Goal: Task Accomplishment & Management: Complete application form

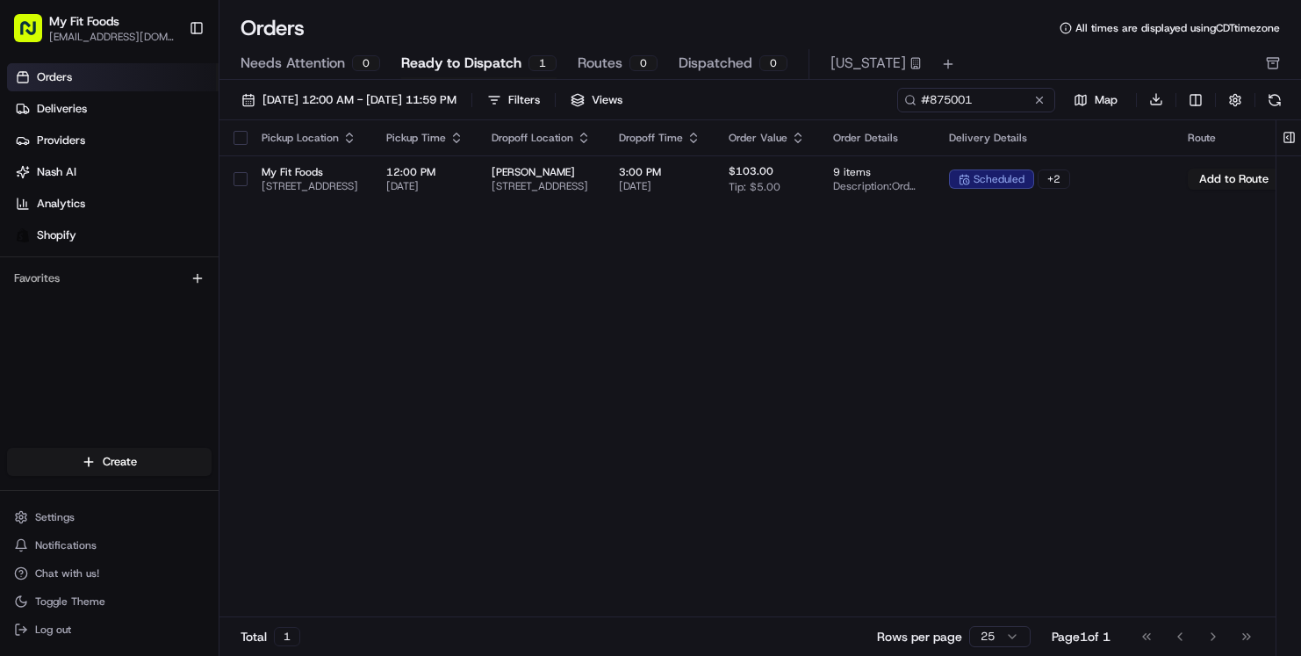
scroll to position [0, 456]
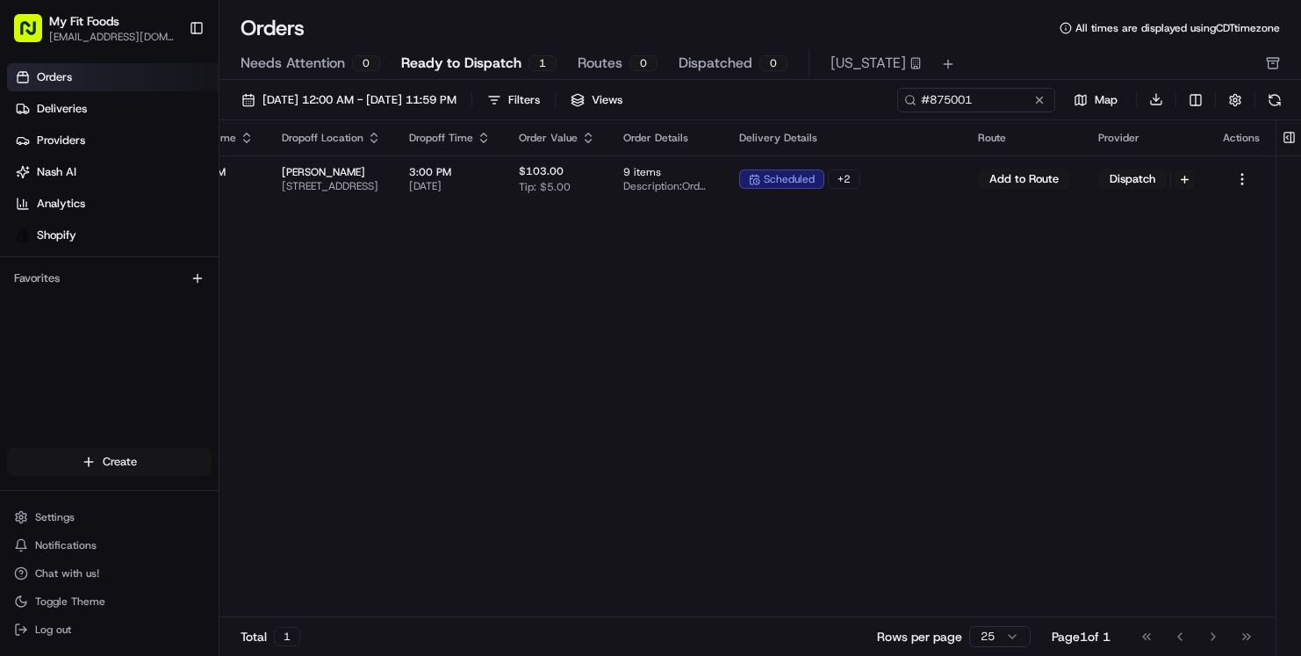
click at [127, 455] on html "My Fit Foods [EMAIL_ADDRESS][DOMAIN_NAME] Toggle Sidebar Orders Deliveries Prov…" at bounding box center [650, 328] width 1301 height 656
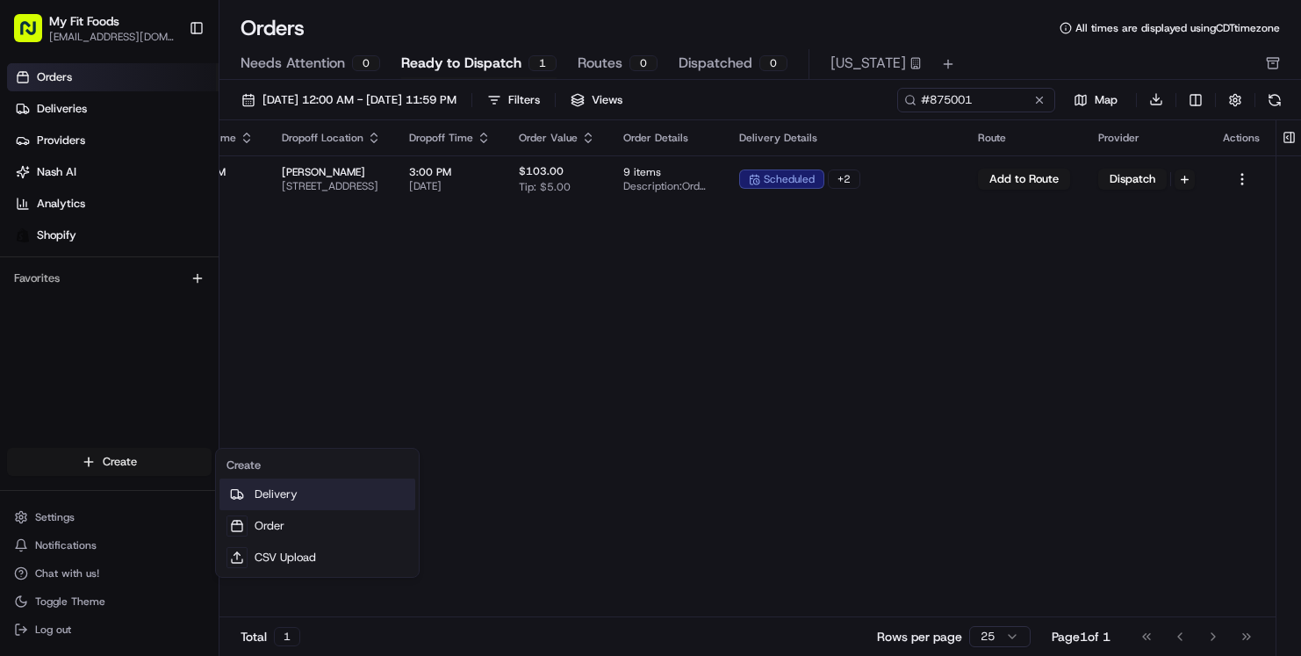
click at [276, 499] on link "Delivery" at bounding box center [317, 494] width 196 height 32
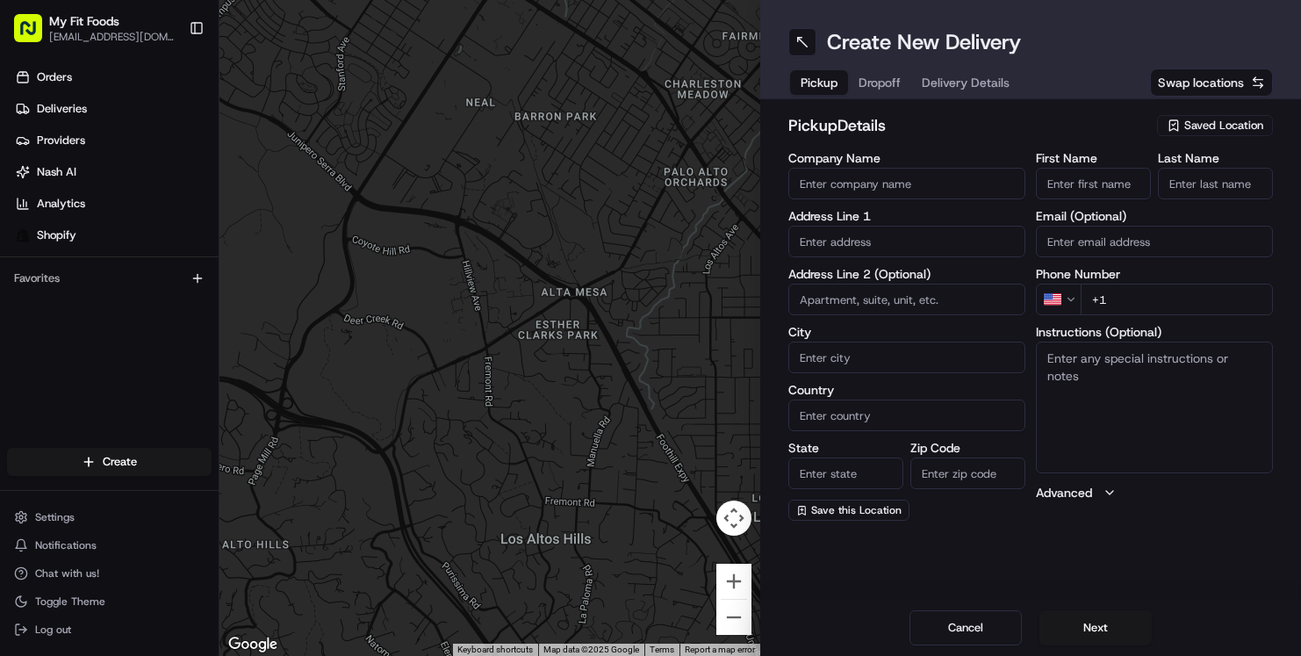
click at [1196, 128] on span "Saved Location" at bounding box center [1223, 126] width 79 height 16
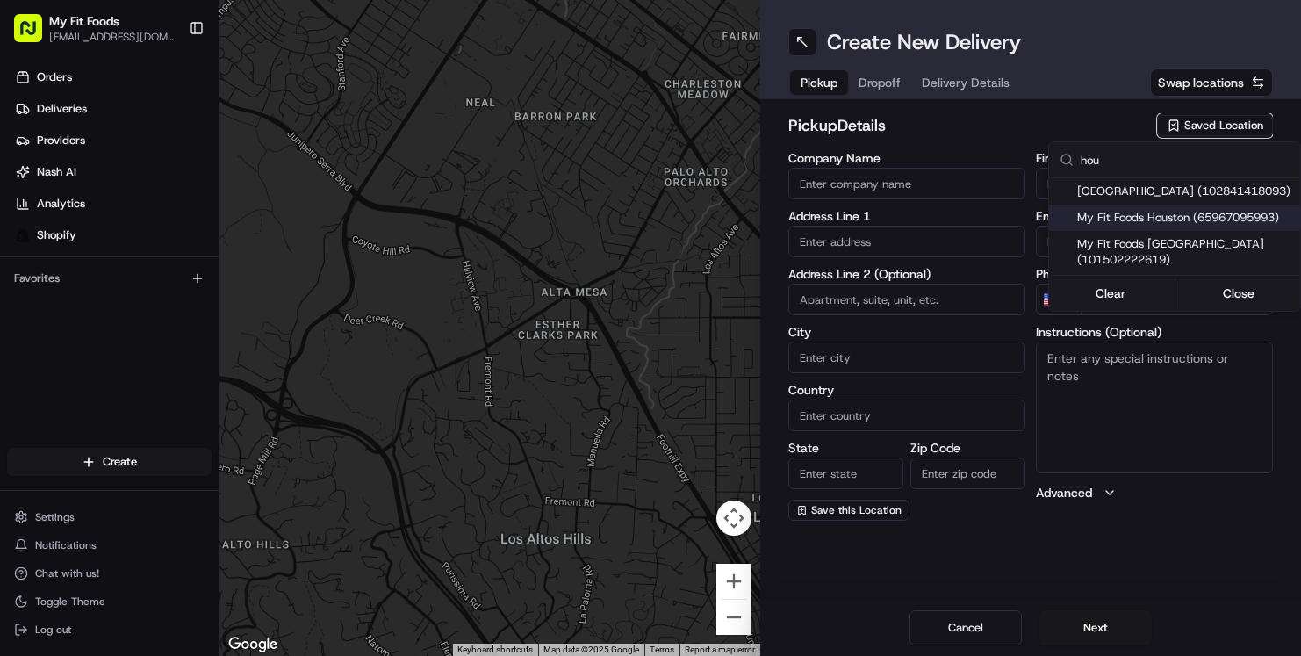
type input "hou"
click at [1120, 218] on span "My Fit Foods Houston (65967095993)" at bounding box center [1185, 218] width 216 height 16
type input "My Fit Foods Houston"
type input "[STREET_ADDRESS]"
type input "[GEOGRAPHIC_DATA]"
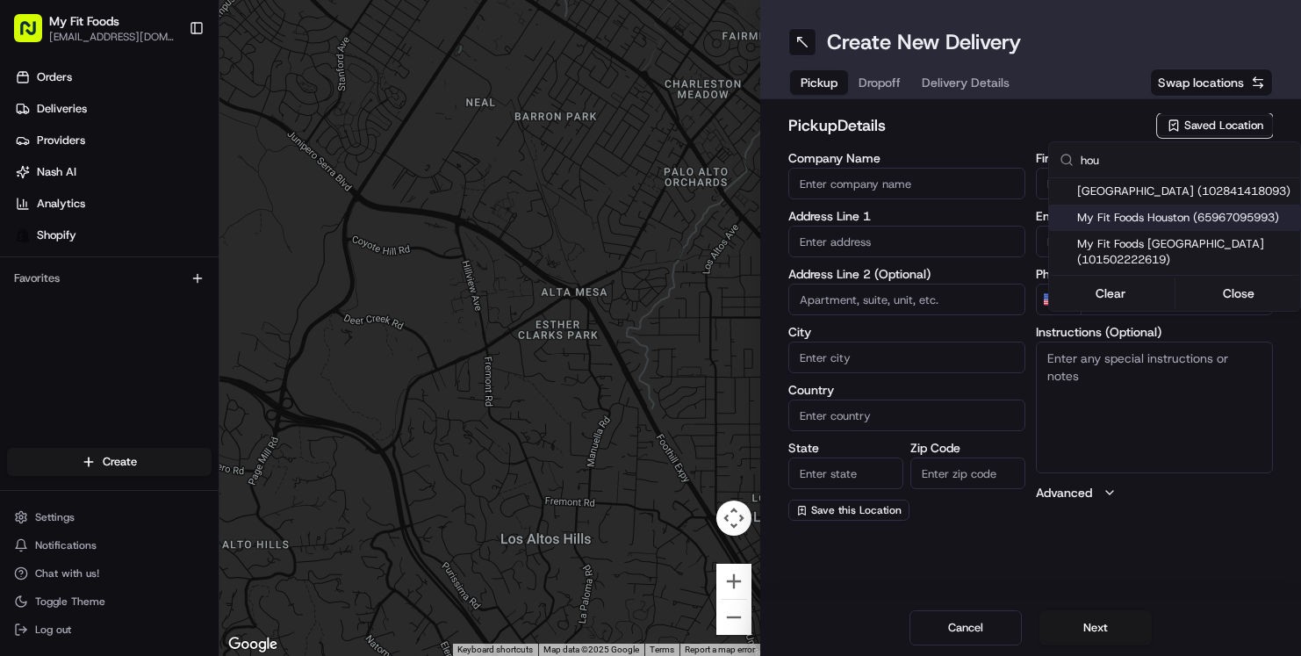
type input "US"
type input "[GEOGRAPHIC_DATA]"
type input "77027"
type input "[PHONE_NUMBER]"
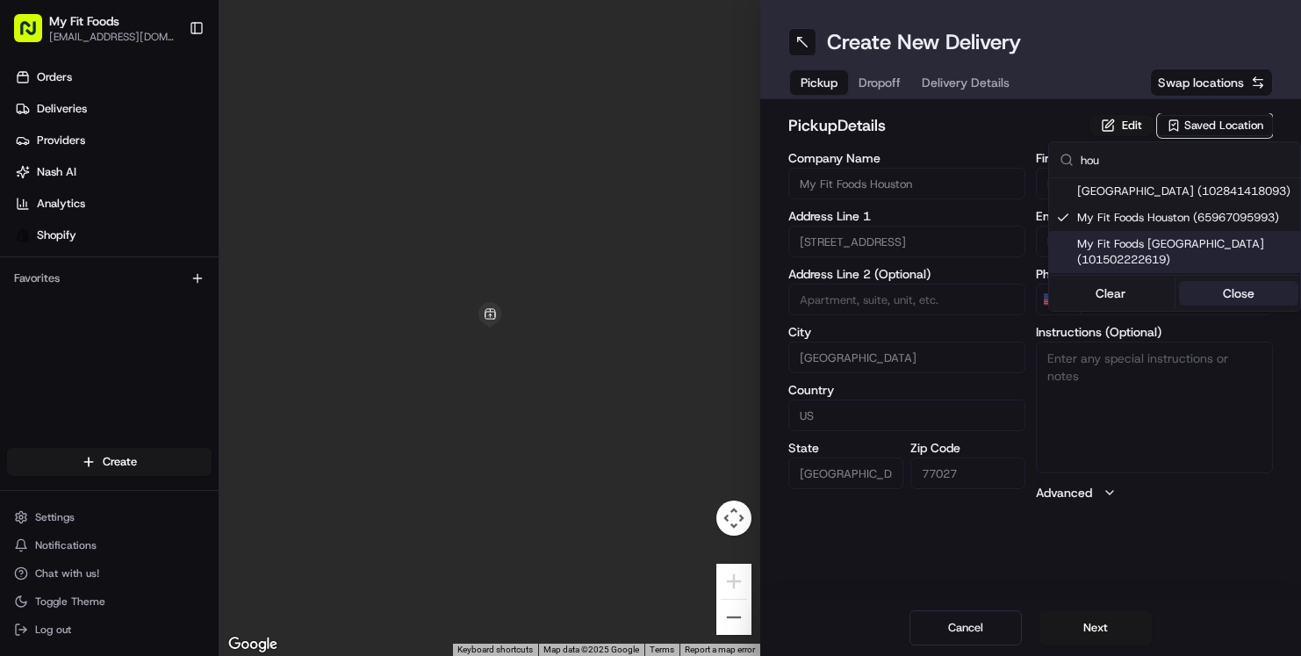
click at [1229, 289] on button "Close" at bounding box center [1239, 293] width 120 height 25
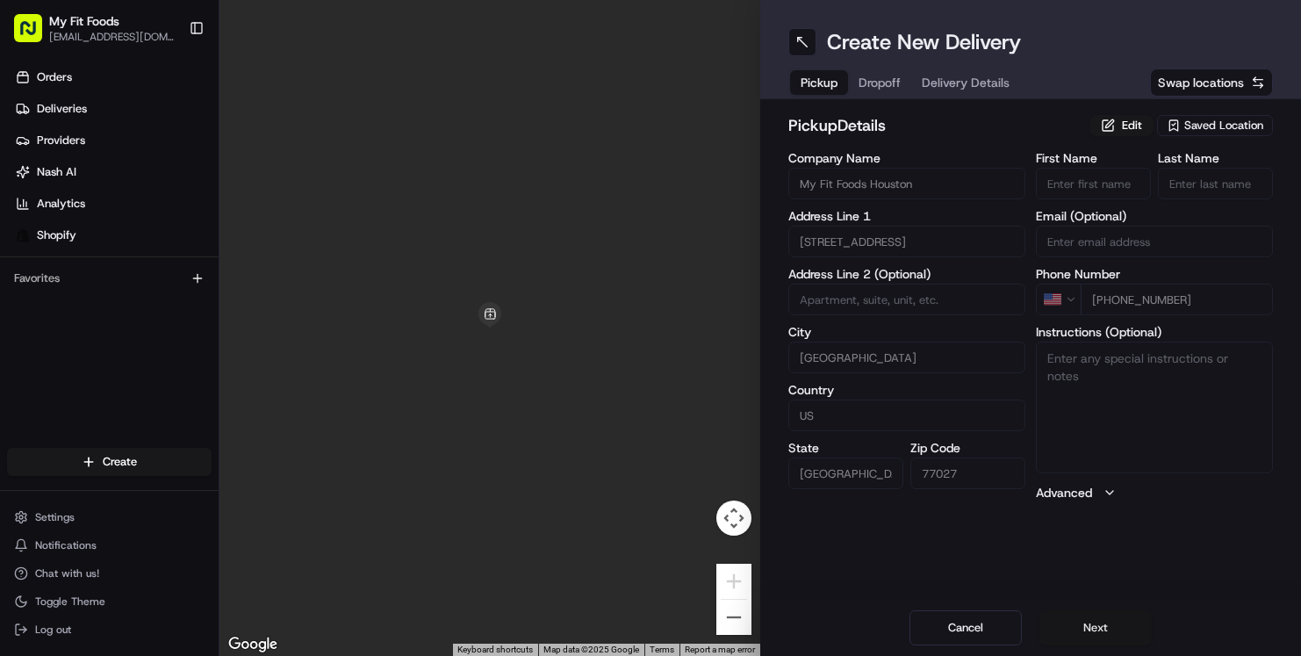
click at [1092, 625] on button "Next" at bounding box center [1095, 627] width 112 height 35
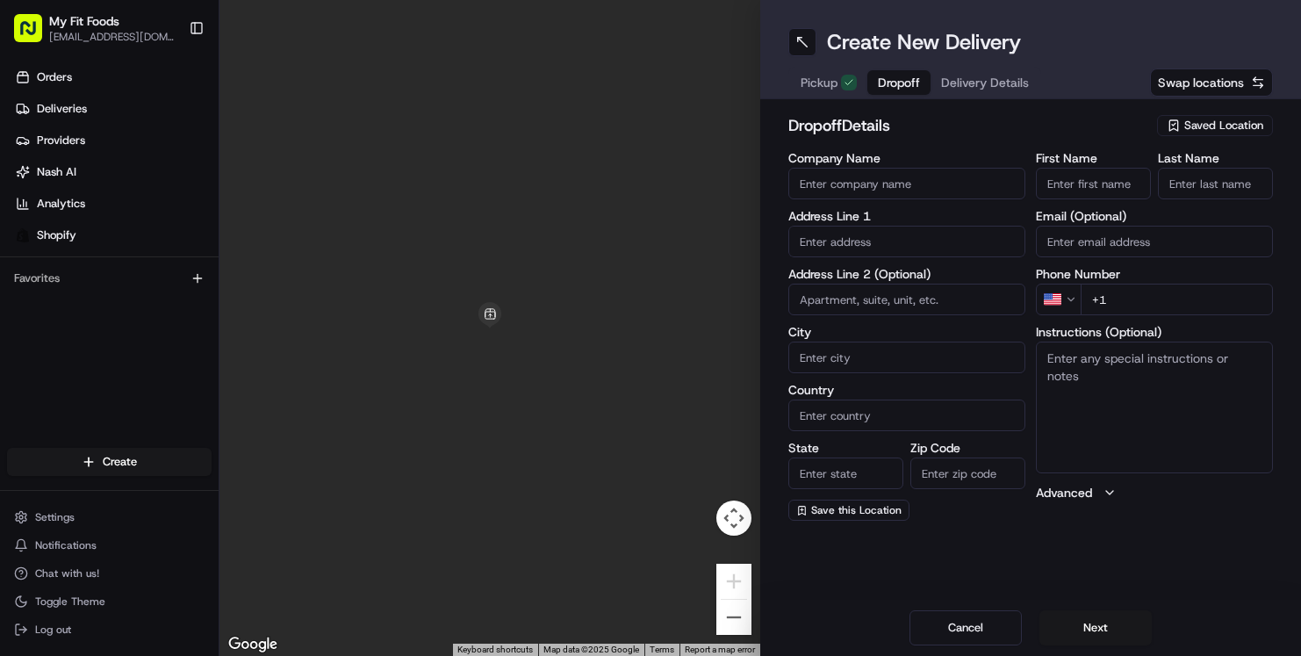
click at [904, 243] on input "text" at bounding box center [906, 242] width 237 height 32
paste input "[STREET_ADDRESS]"
click at [909, 274] on div "[STREET_ADDRESS]" at bounding box center [907, 278] width 228 height 26
type input "[STREET_ADDRESS]"
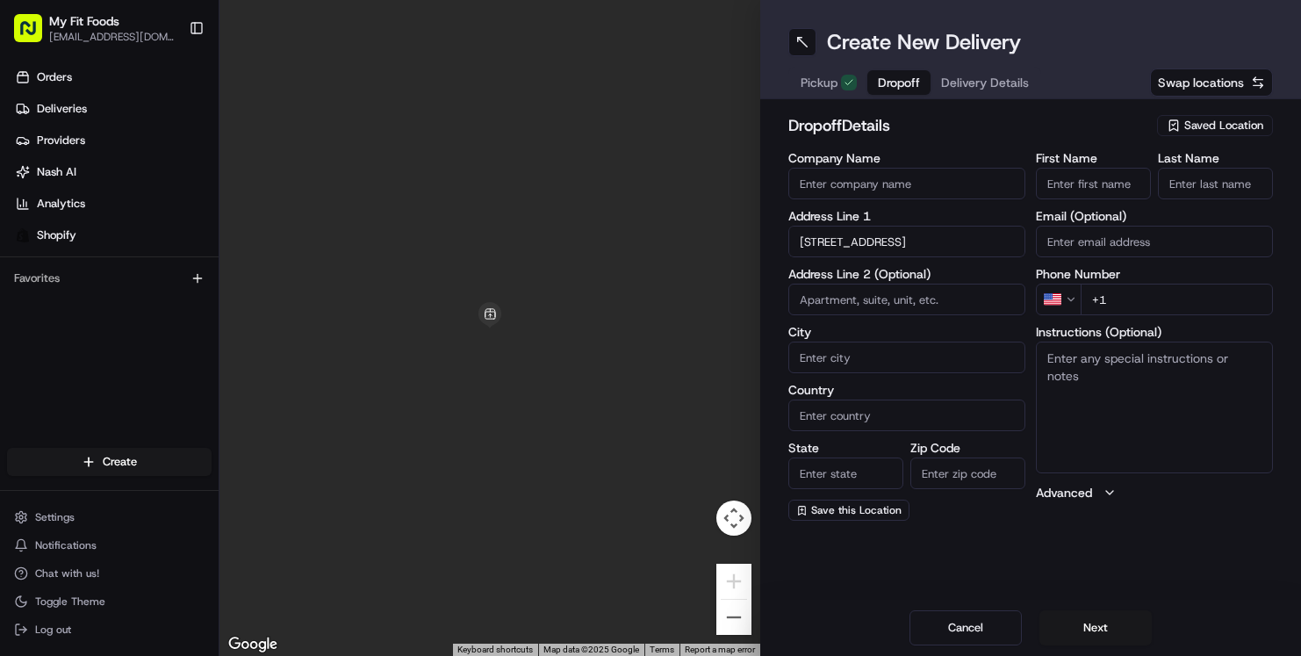
type input "1502"
type input "[GEOGRAPHIC_DATA]"
type input "77054"
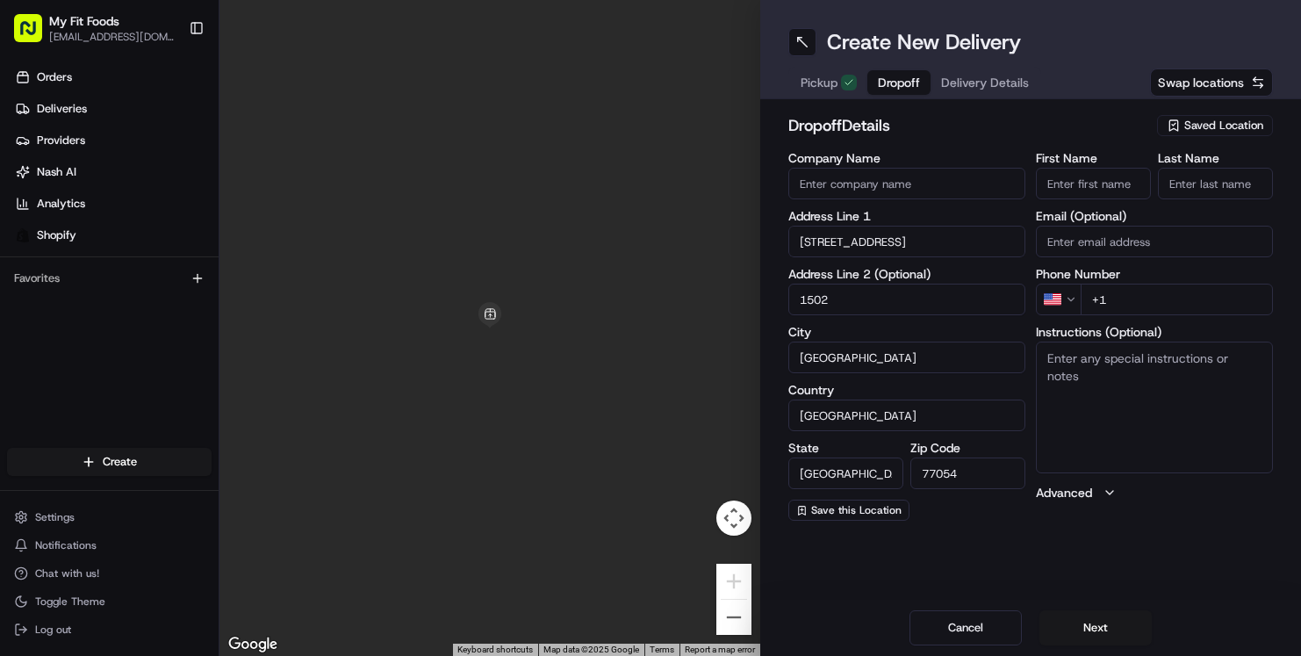
type input "[STREET_ADDRESS]"
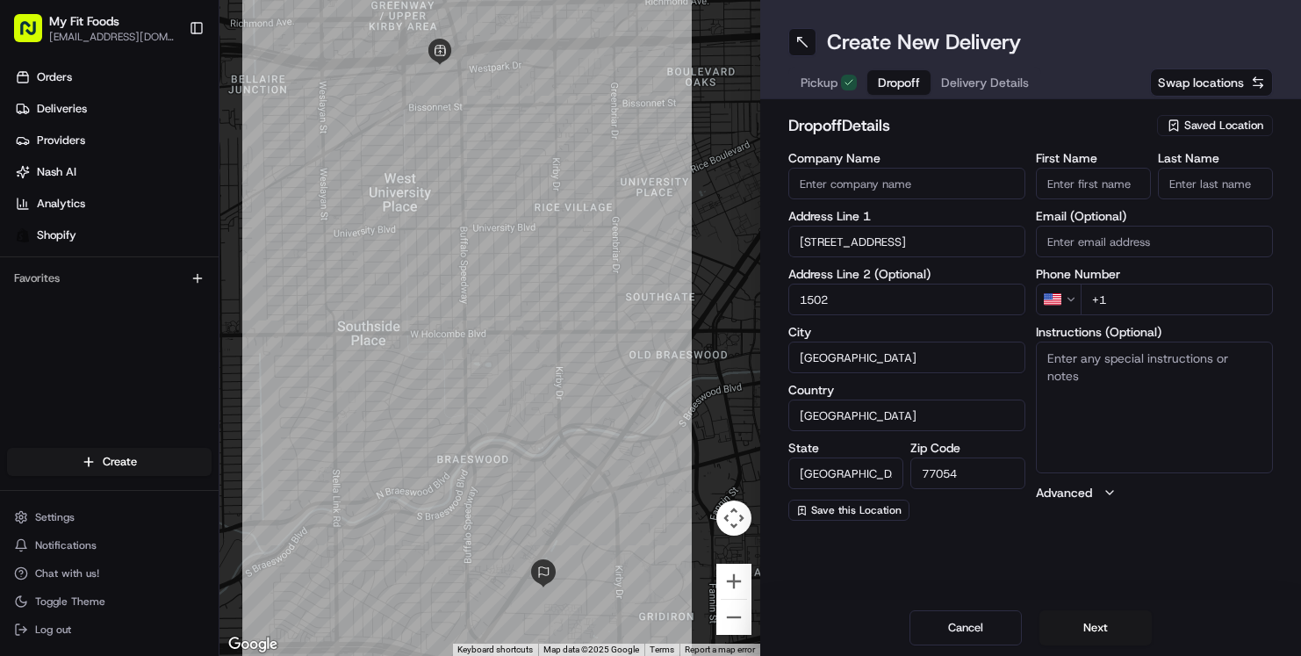
click at [801, 298] on input "1502" at bounding box center [906, 300] width 237 height 32
type input "apt 1502"
click at [1134, 435] on textarea "Instructions (Optional)" at bounding box center [1154, 407] width 237 height 132
click at [1070, 184] on input "First Name" at bounding box center [1093, 184] width 115 height 32
type input "[PERSON_NAME]"
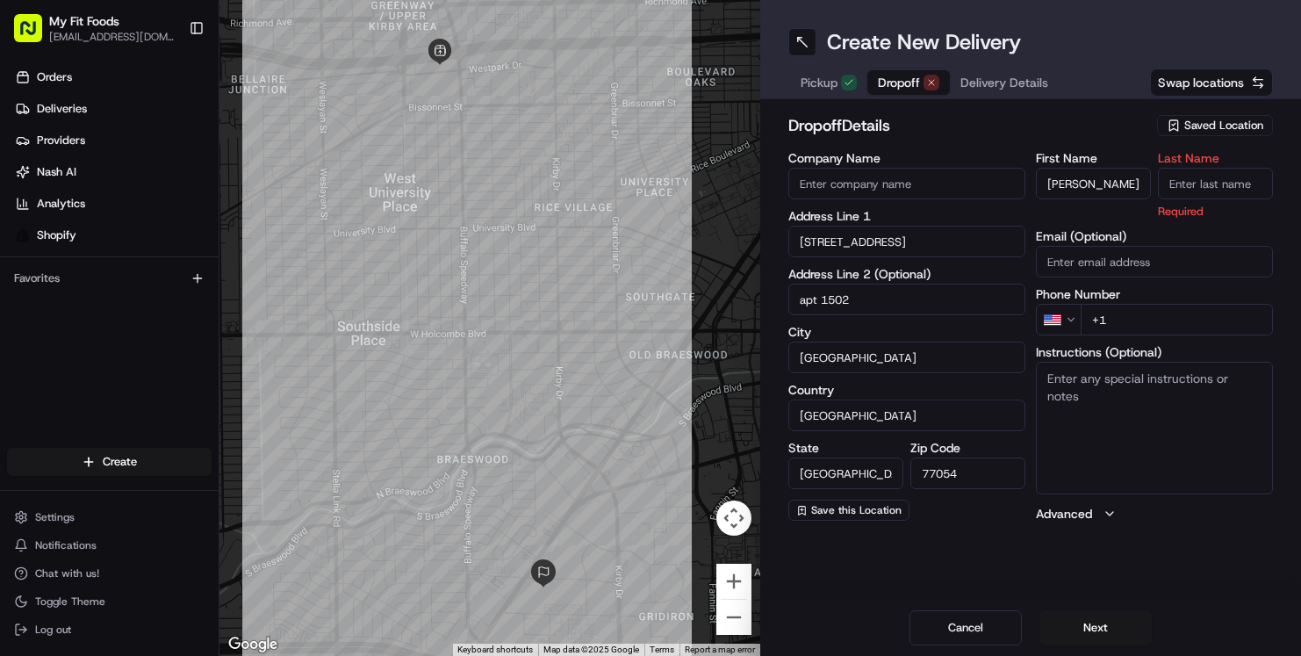
click at [1202, 175] on input "Last Name" at bounding box center [1215, 184] width 115 height 32
type input "[PERSON_NAME]"
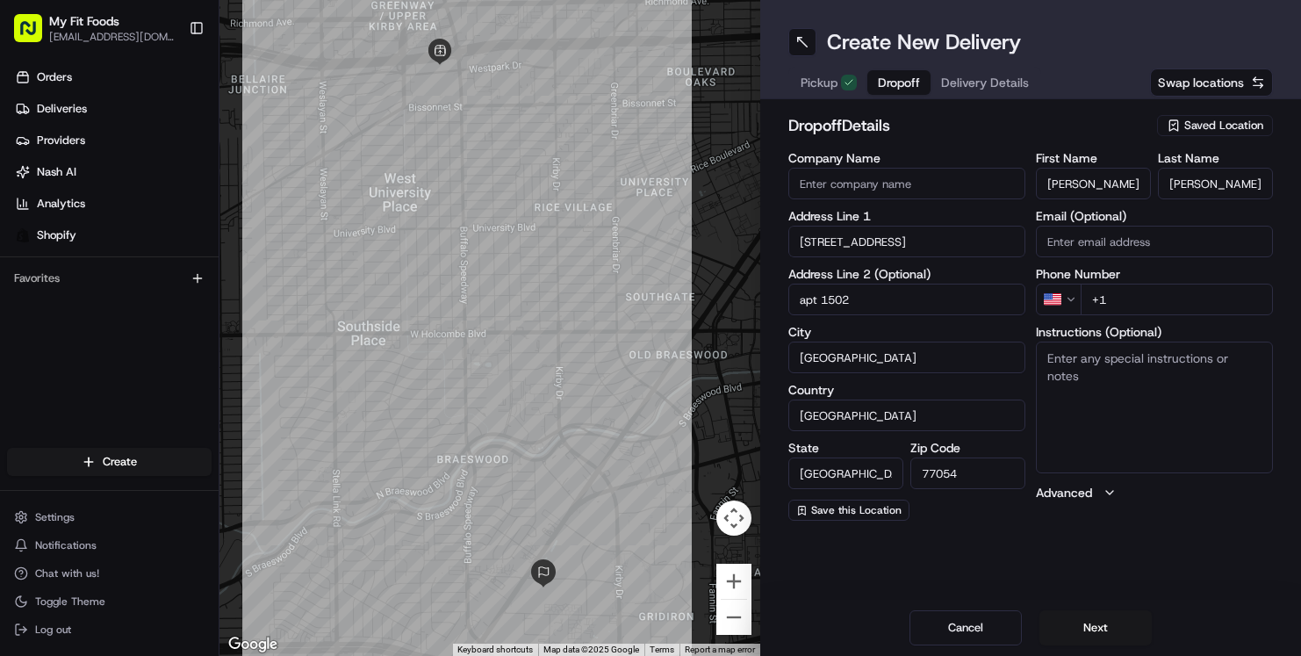
click at [1134, 303] on input "+1" at bounding box center [1177, 300] width 192 height 32
paste input "tel"
click at [1121, 298] on input "+1" at bounding box center [1177, 300] width 192 height 32
paste input "tel"
click at [1196, 295] on input "+1" at bounding box center [1177, 300] width 192 height 32
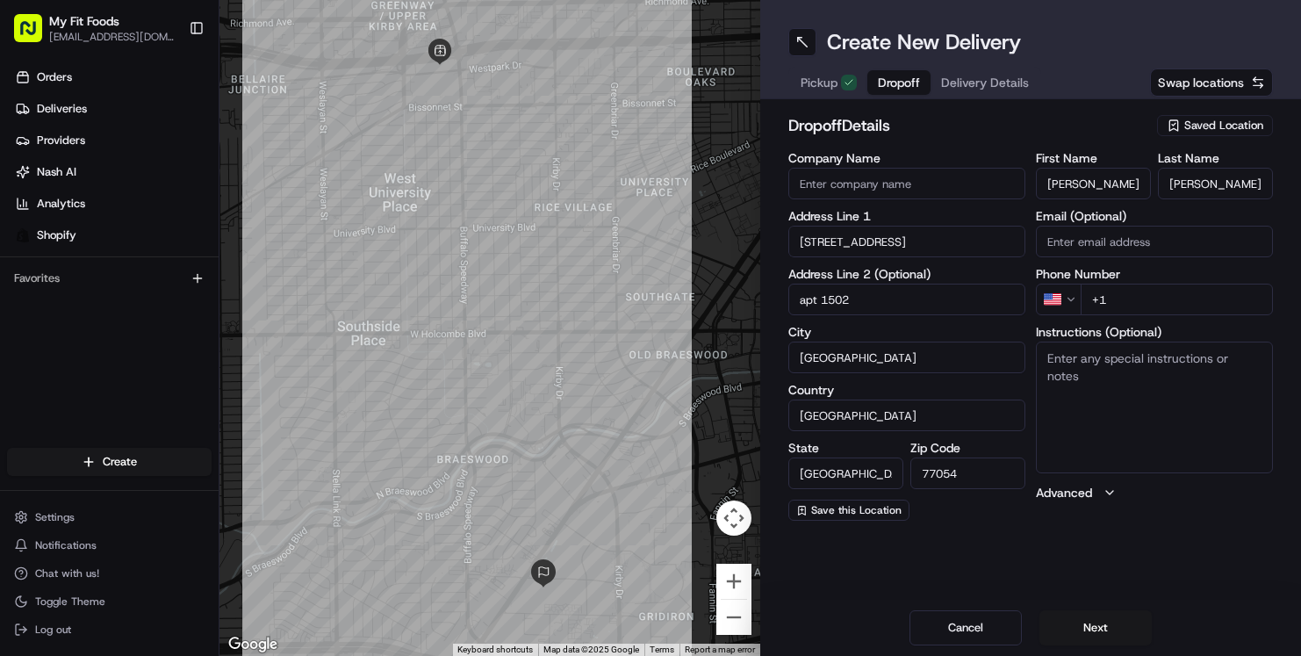
click at [1196, 295] on input "+1" at bounding box center [1177, 300] width 192 height 32
paste input "[PHONE_NUMBER]"
type input "[PHONE_NUMBER]"
click at [1178, 445] on textarea "Instructions (Optional)" at bounding box center [1154, 407] width 237 height 132
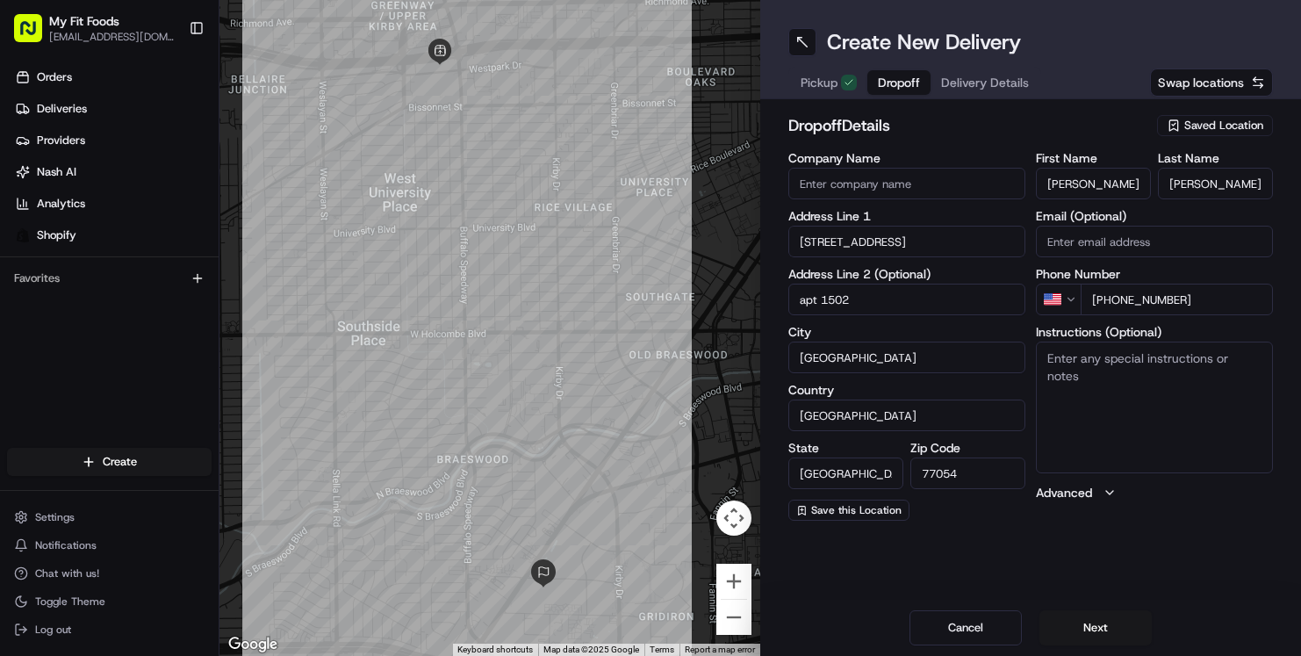
click at [1085, 377] on textarea "Instructions (Optional)" at bounding box center [1154, 407] width 237 height 132
paste textarea "#875069"
type textarea "#875069"
click at [1126, 508] on div "First Name [PERSON_NAME] Last Name [PERSON_NAME] Email (Optional) Phone Number …" at bounding box center [1154, 336] width 237 height 369
click at [1087, 622] on button "Next" at bounding box center [1095, 627] width 112 height 35
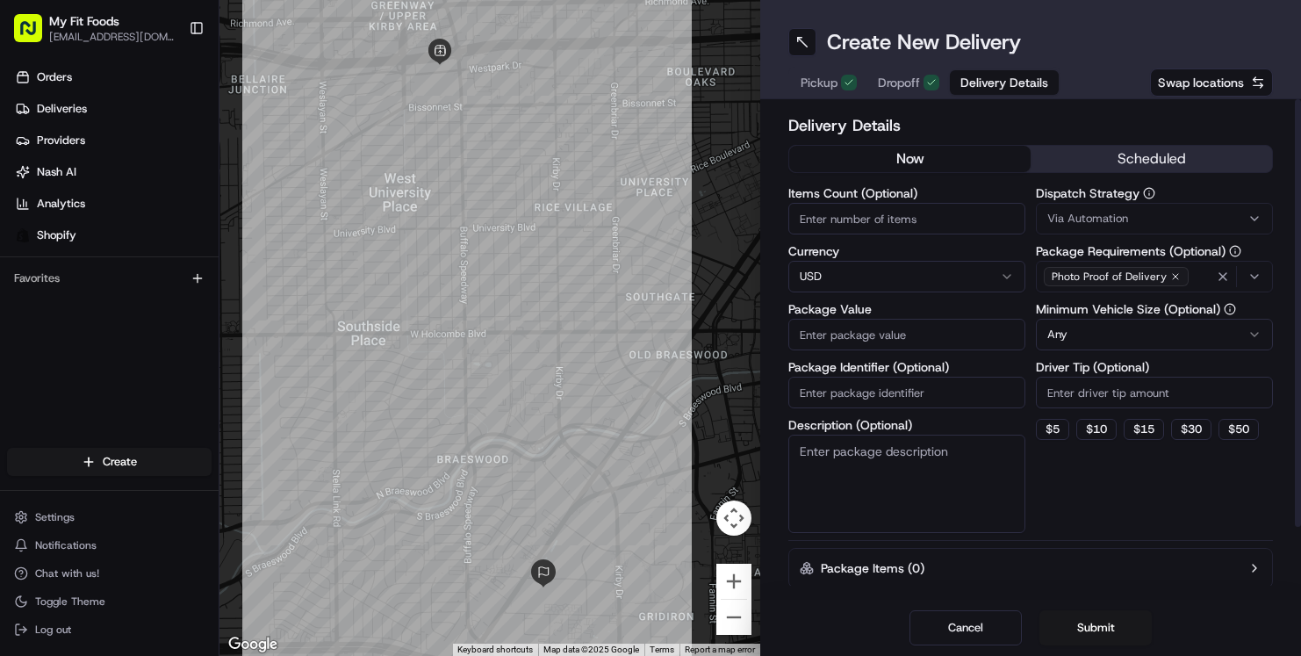
click at [966, 449] on textarea "Description (Optional)" at bounding box center [906, 484] width 237 height 98
paste textarea "#875069"
type textarea "#875069"
click at [824, 209] on input "Items Count (Optional)" at bounding box center [906, 219] width 237 height 32
type input "20"
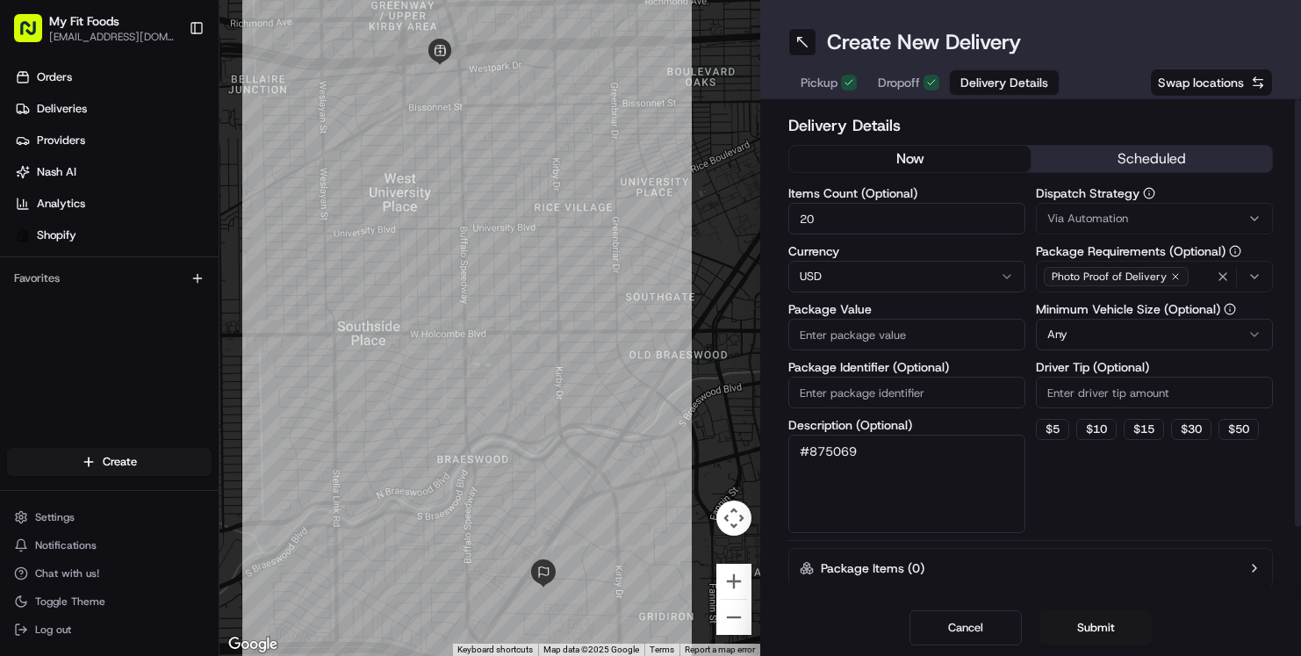
click at [850, 342] on input "Package Value" at bounding box center [906, 335] width 237 height 32
paste input "200.57"
type input "200.57"
click at [1142, 519] on div "Dispatch Strategy Via Automation Package Requirements (Optional) Photo Proof of…" at bounding box center [1154, 360] width 237 height 346
click at [1090, 622] on button "Submit" at bounding box center [1095, 627] width 112 height 35
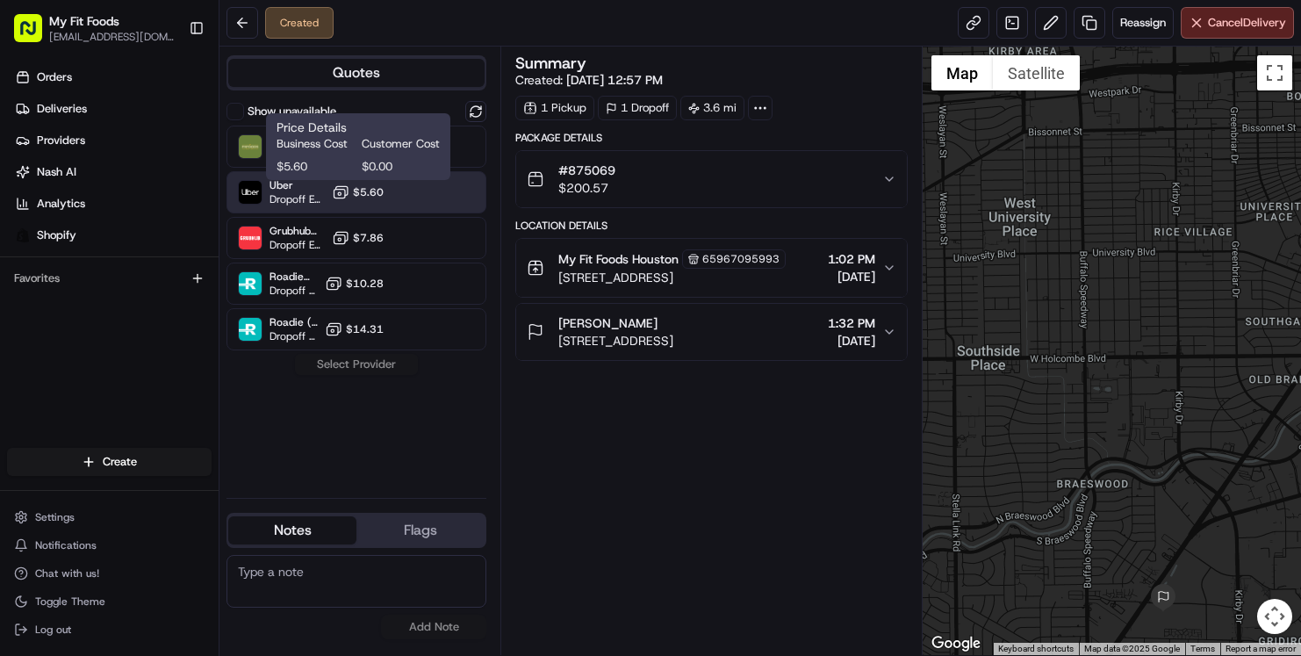
click at [344, 190] on rect at bounding box center [339, 194] width 11 height 9
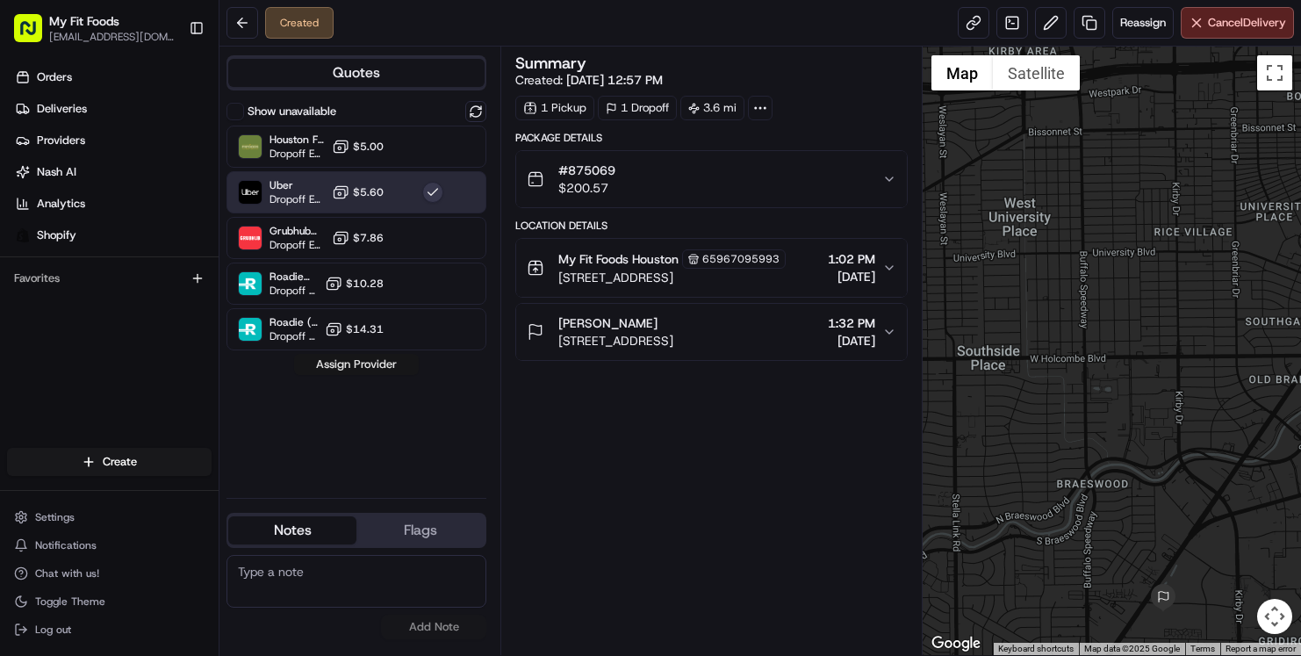
click at [370, 366] on button "Assign Provider" at bounding box center [356, 364] width 125 height 21
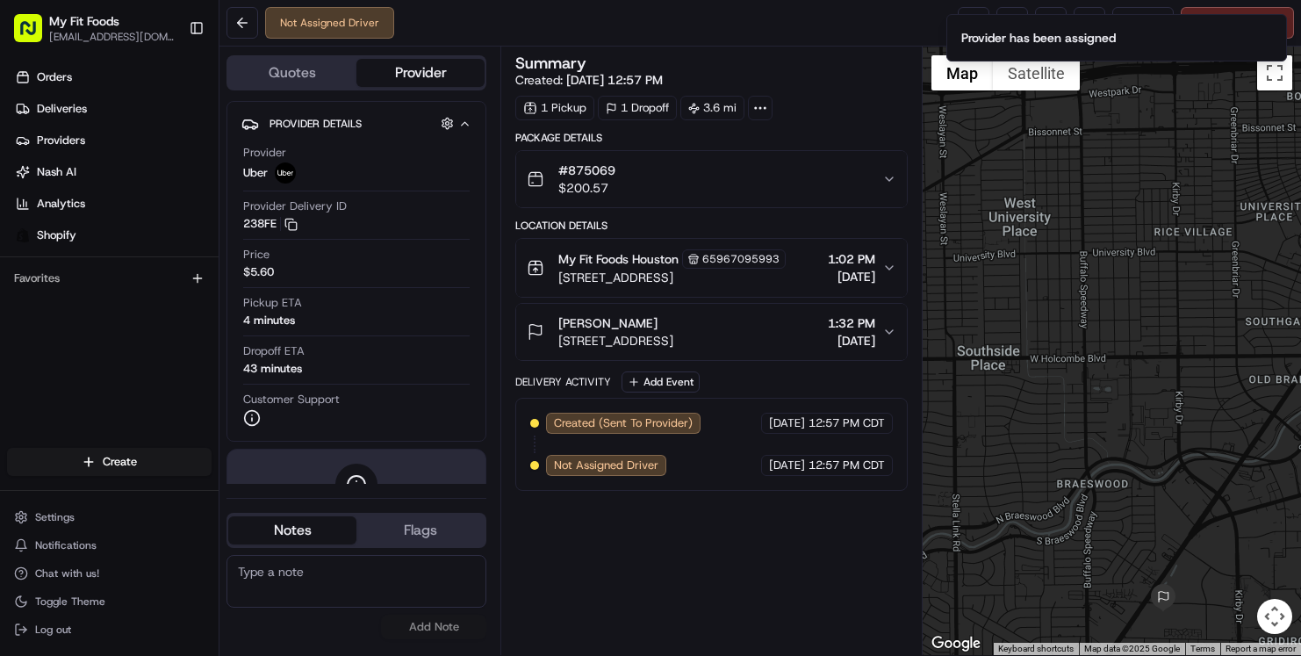
click at [873, 25] on div "Not Assigned Driver Reassign Cancel Delivery" at bounding box center [760, 23] width 1082 height 47
click at [1273, 30] on icon "Notifications (F8)" at bounding box center [1271, 28] width 7 height 7
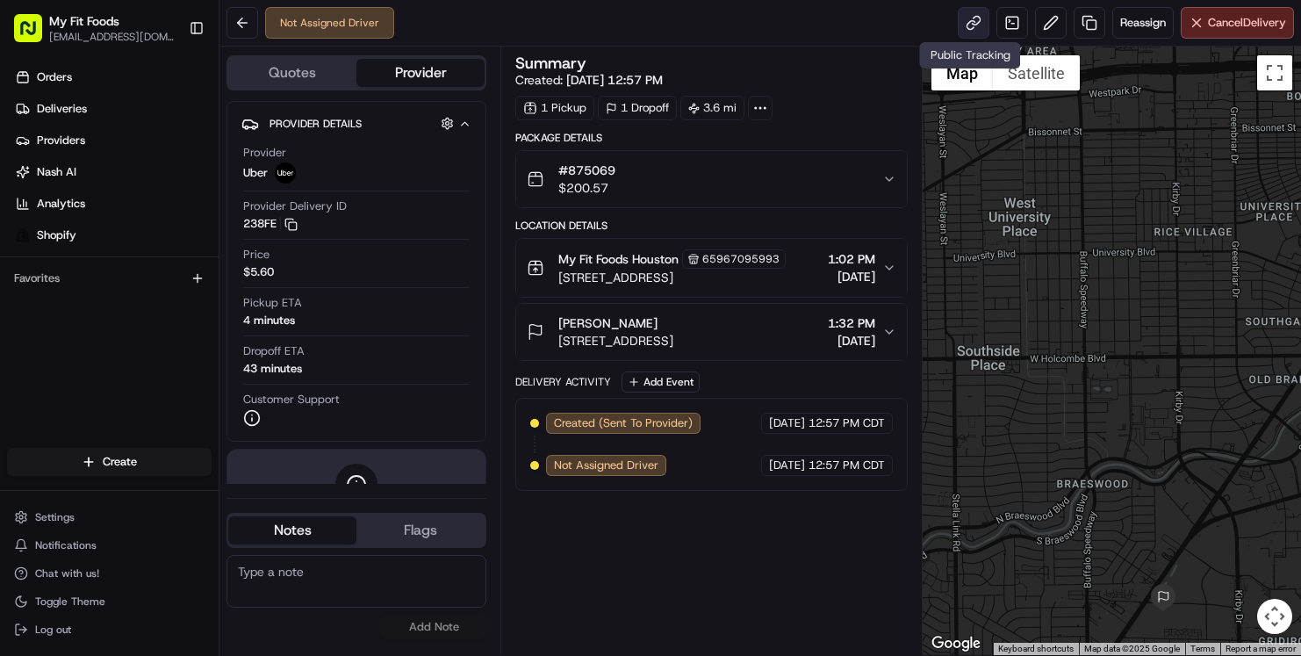
click at [971, 34] on link at bounding box center [974, 23] width 32 height 32
click at [279, 575] on textarea at bounding box center [356, 581] width 260 height 53
click at [1046, 22] on button at bounding box center [1051, 23] width 32 height 32
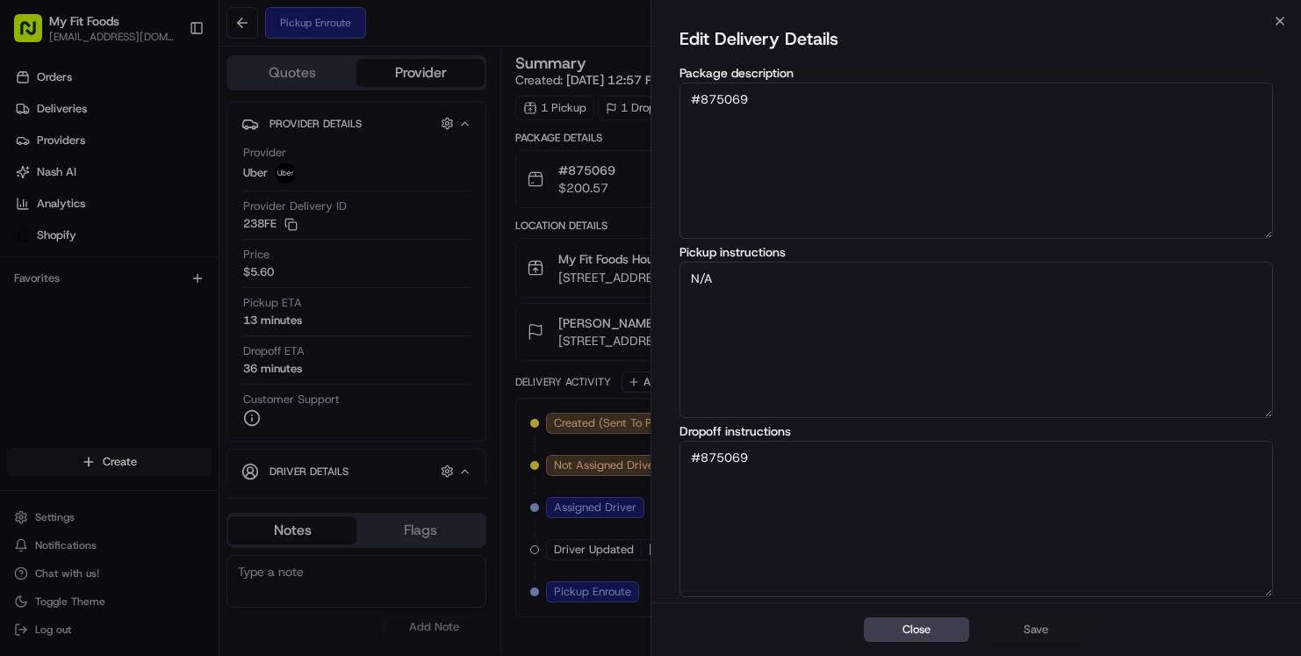
click at [780, 470] on textarea "#875069" at bounding box center [975, 519] width 593 height 156
paste textarea "Gate code: #2328 Go straight, turn right, go straight, turn left at back gate"
type textarea "#875069 Gate code: #2328 Go straight, turn right, go straight, turn left at bac…"
click at [1038, 628] on button "Save" at bounding box center [1035, 629] width 105 height 25
